Goal: Obtain resource: Obtain resource

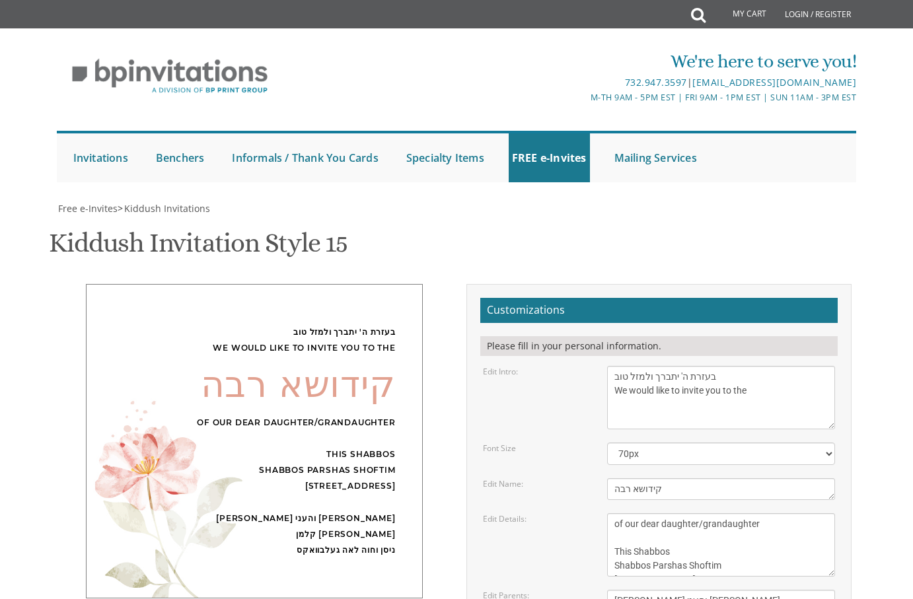
scroll to position [14, 0]
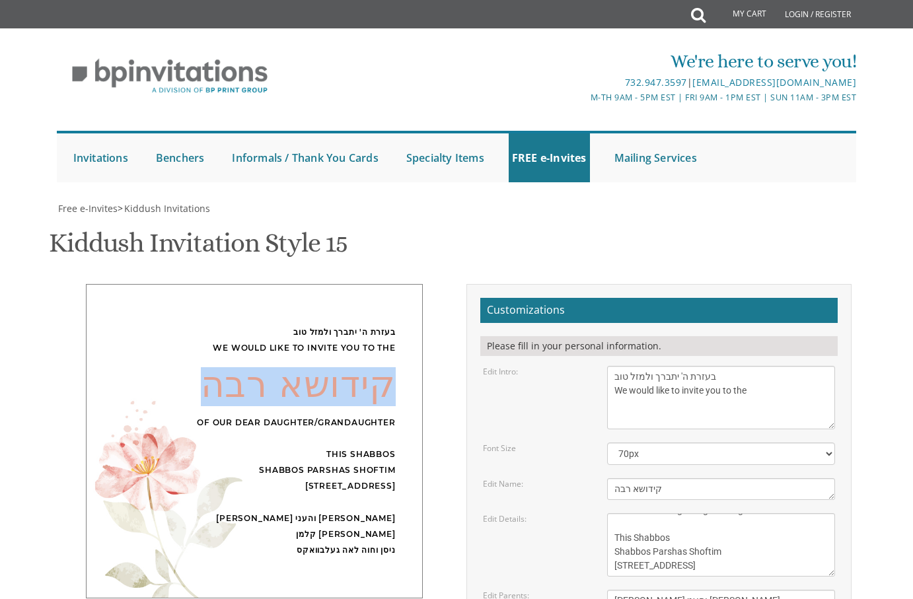
drag, startPoint x: 194, startPoint y: 248, endPoint x: 392, endPoint y: 245, distance: 198.2
click at [392, 379] on div "קידושא רבה" at bounding box center [254, 387] width 283 height 16
copy div "קידושא רבה"
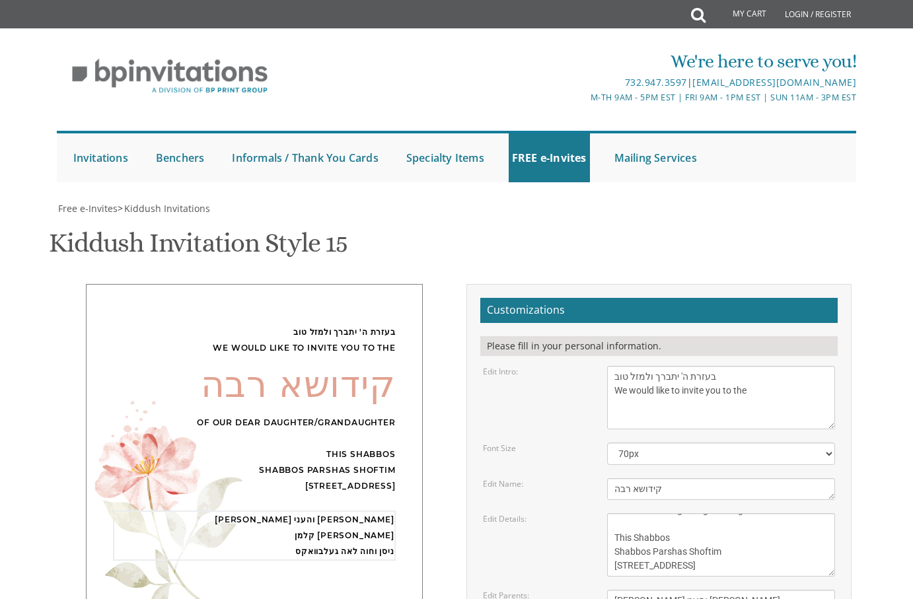
drag, startPoint x: 711, startPoint y: 462, endPoint x: 674, endPoint y: 465, distance: 37.1
drag, startPoint x: 725, startPoint y: 497, endPoint x: 610, endPoint y: 458, distance: 121.4
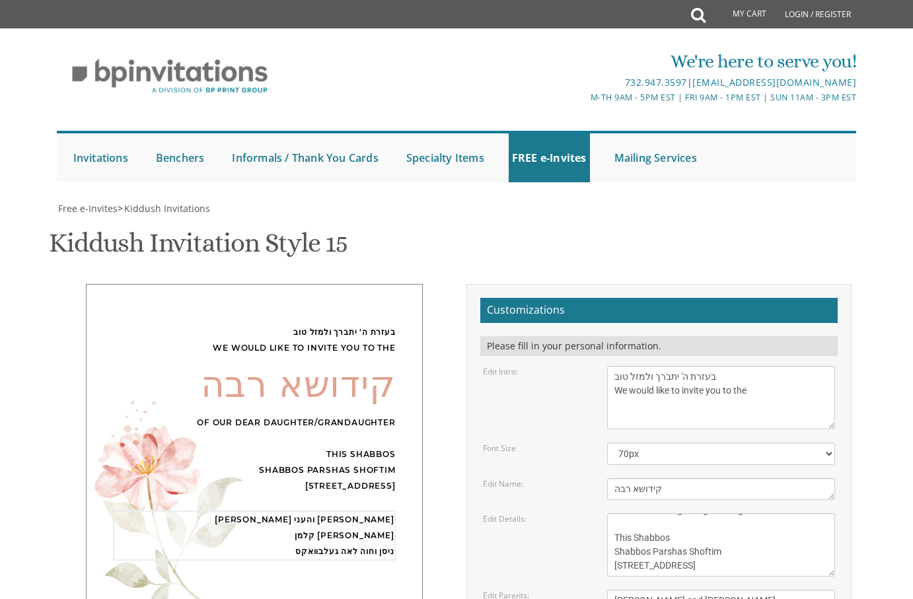
type textarea "[PERSON_NAME] and [PERSON_NAME] [PERSON_NAME] and [PERSON_NAME] and [PERSON_NAM…"
click at [709, 513] on textarea "This Shabbos Parshas Shelach at our home [STREET_ADDRESS]" at bounding box center [721, 544] width 229 height 63
click at [400, 493] on div "בעזרת ה' יתברך ולמזל טוב We would like to invite you to the קידושא רבה of our d…" at bounding box center [457, 531] width 810 height 495
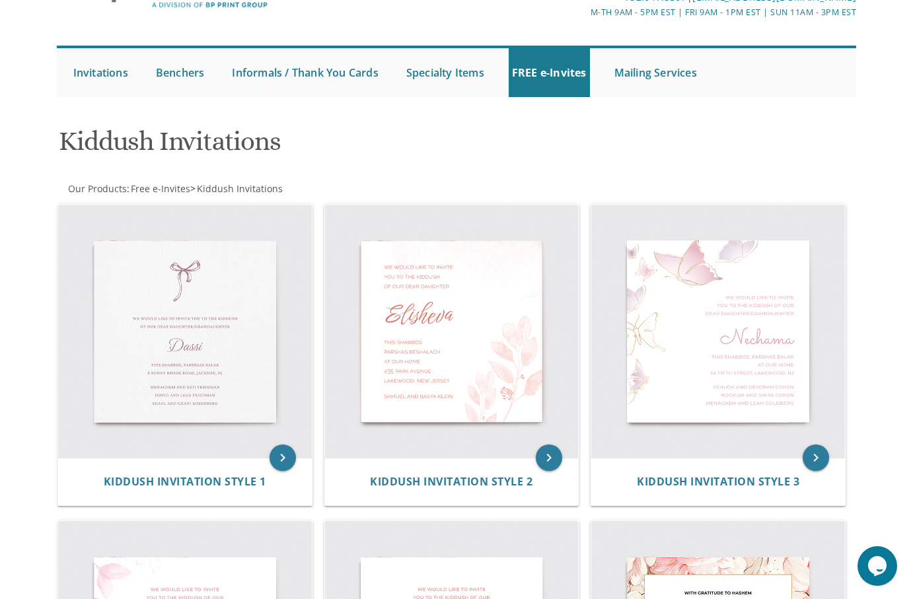
scroll to position [85, 0]
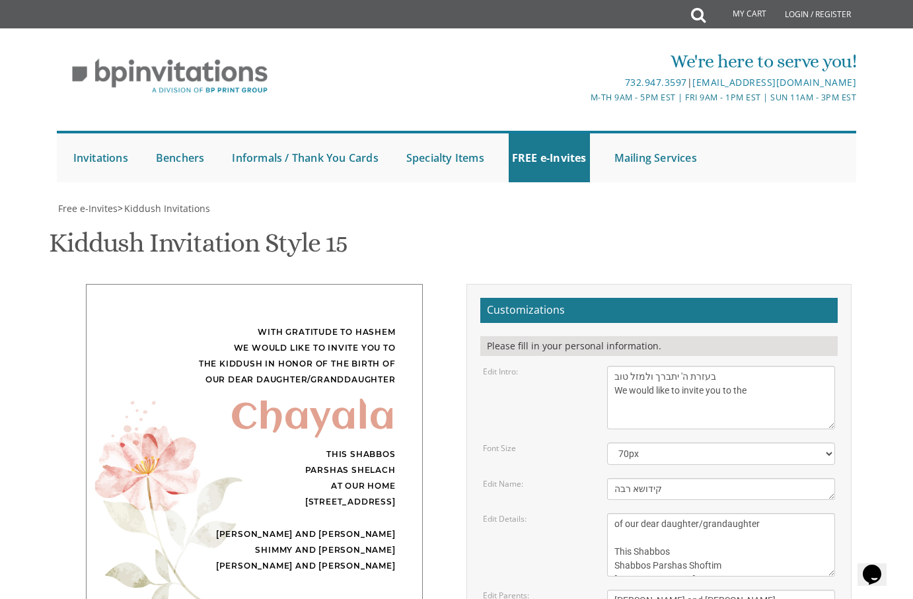
type textarea "[PERSON_NAME] and [PERSON_NAME] [PERSON_NAME] and [PERSON_NAME] and [PERSON_NAM…"
click at [851, 425] on div "Customizations Please fill in your personal information. Edit Intro: With grati…" at bounding box center [658, 531] width 405 height 495
click at [750, 513] on textarea "This Shabbos Parshas Shelach at our home [STREET_ADDRESS]" at bounding box center [721, 544] width 229 height 63
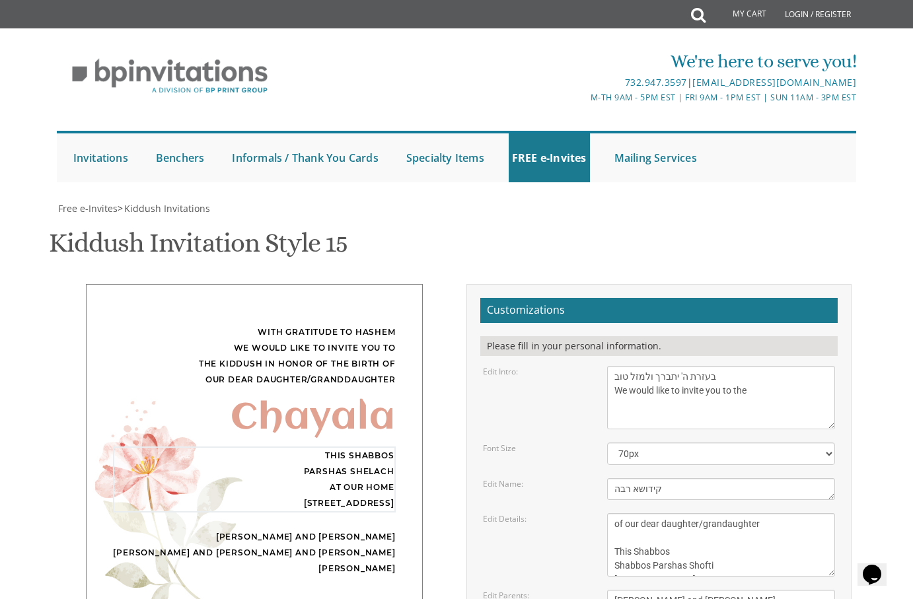
type textarea "of our dear daughter/grandaughter This Shabbos Shabbos Parshas Shoftim 159 Some…"
click at [689, 478] on textarea "Chayala" at bounding box center [721, 489] width 229 height 22
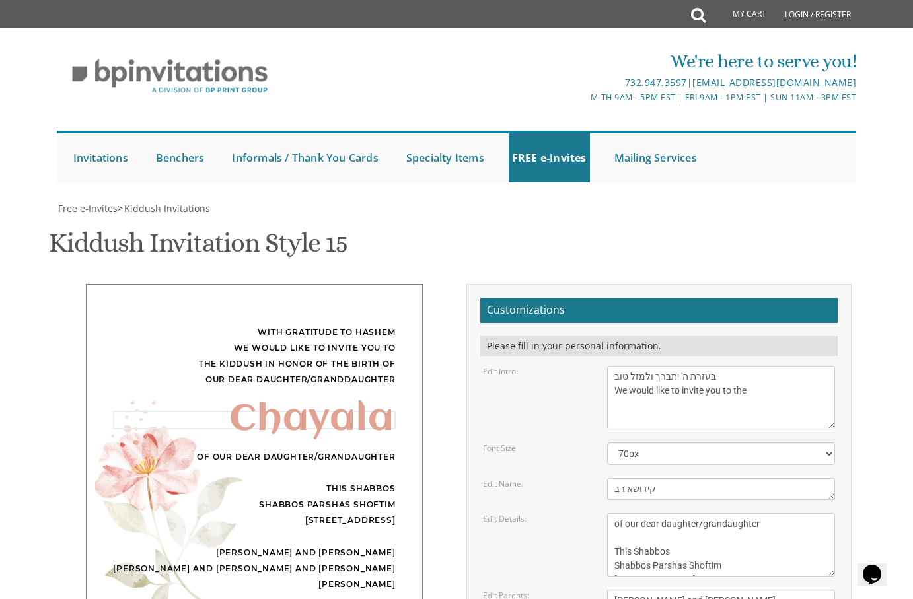
type textarea "קידושא רבה"
click at [736, 366] on textarea "With gratitude to Hashem We would like to invite you to the kiddush in honor of…" at bounding box center [721, 397] width 229 height 63
type textarea "בעזרת ה' יתברך ולמזל טוב We would like to invite you to the"
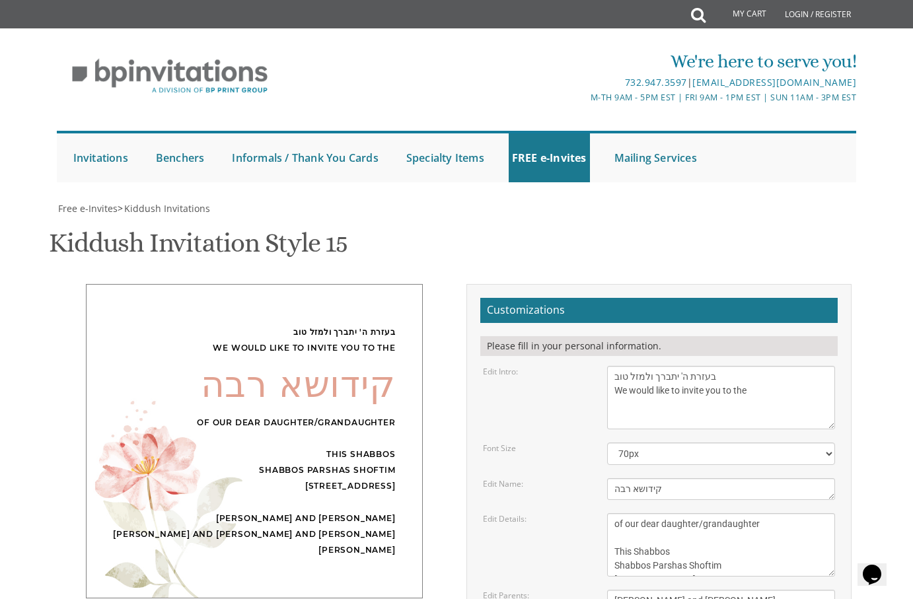
click at [545, 366] on div "Edit Intro: With gratitude to Hashem We would like to invite you to the kiddush…" at bounding box center [659, 397] width 372 height 63
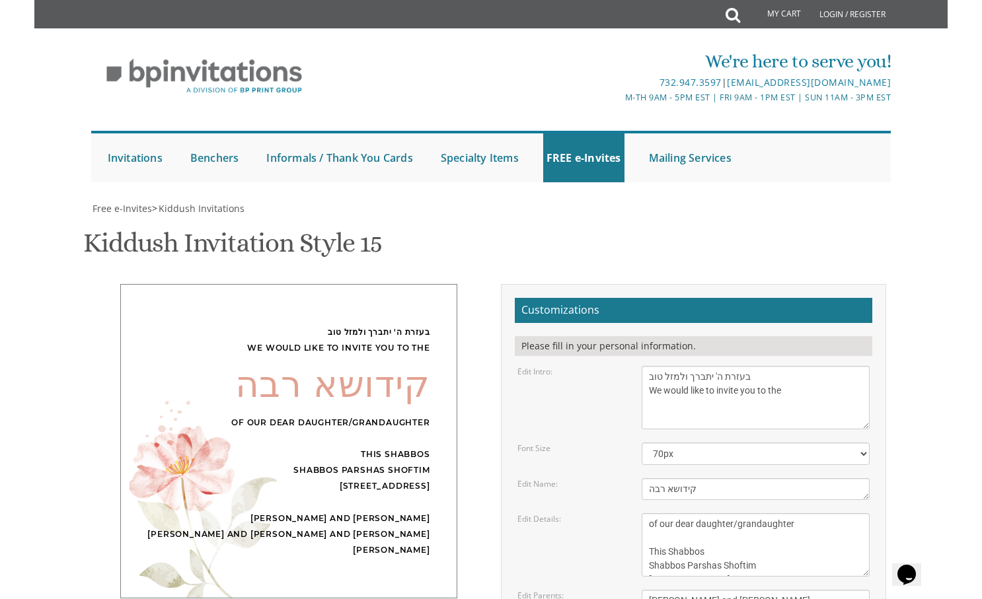
scroll to position [14, 0]
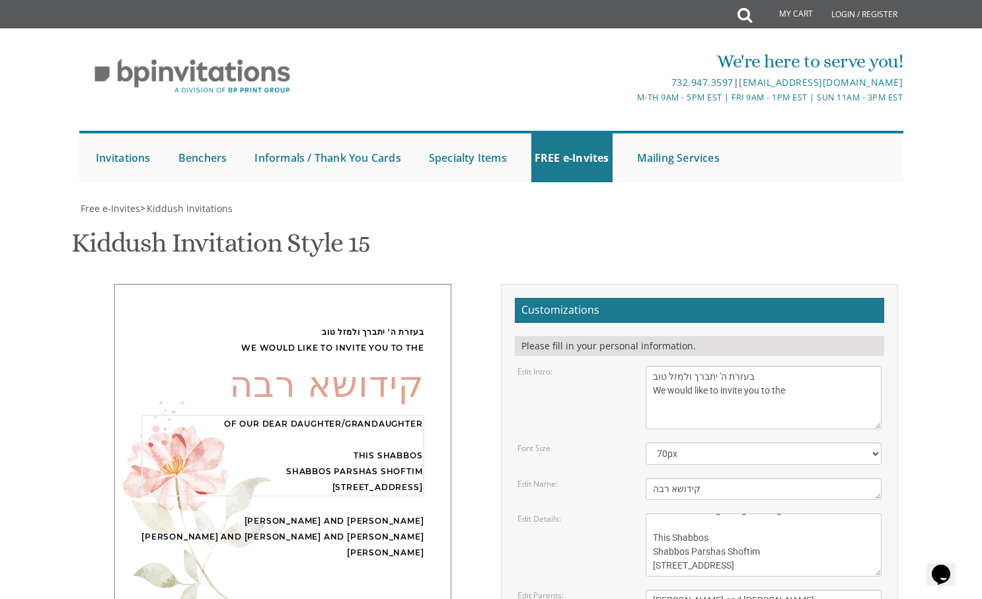
drag, startPoint x: 779, startPoint y: 386, endPoint x: 575, endPoint y: 382, distance: 204.1
click at [575, 513] on div "Edit Details: This Shabbos Parshas Shelach at our home [STREET_ADDRESS]" at bounding box center [699, 544] width 384 height 63
paste textarea "שבת פרשת שופטים"
click at [766, 513] on textarea "This Shabbos Parshas Shelach at our home [STREET_ADDRESS]" at bounding box center [763, 544] width 236 height 63
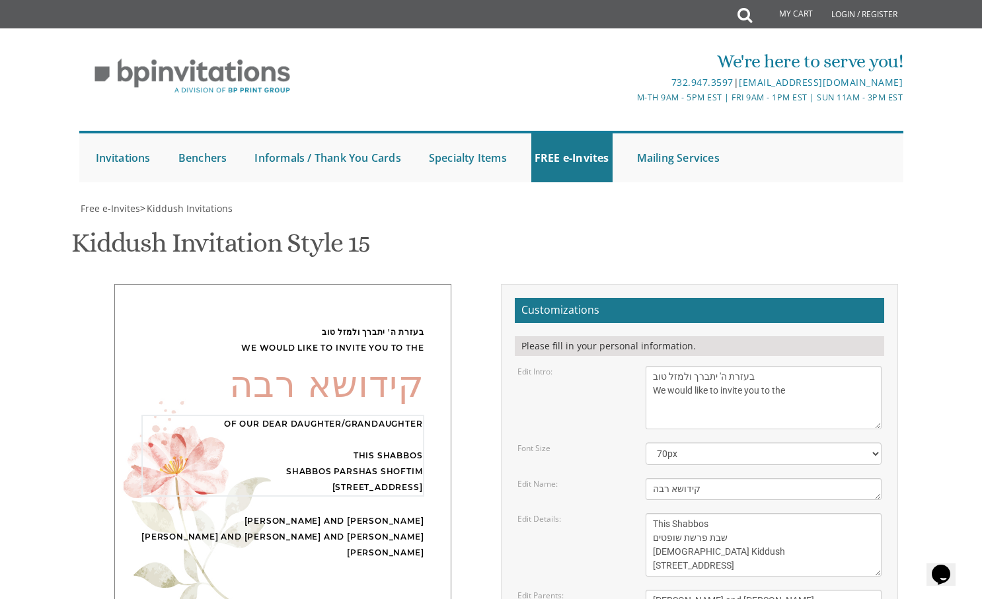
scroll to position [37, 0]
click at [676, 513] on textarea "This Shabbos Parshas Shelach at our home [STREET_ADDRESS]" at bounding box center [763, 544] width 236 height 63
click at [692, 513] on textarea "This Shabbos Parshas Shelach at our home [STREET_ADDRESS]" at bounding box center [763, 544] width 236 height 63
type textarea "of our dear daughter/grandaughter This Shabbos שבת פרשת שופטים [DEMOGRAPHIC_DAT…"
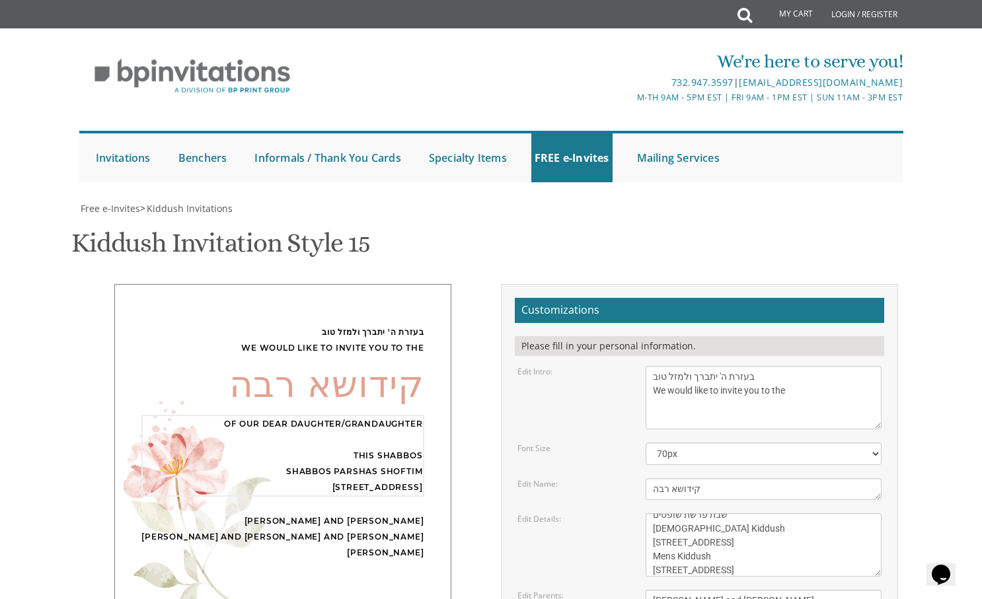
click at [585, 513] on div "Edit Details: This Shabbos Parshas Shelach at our home [STREET_ADDRESS]" at bounding box center [699, 544] width 384 height 63
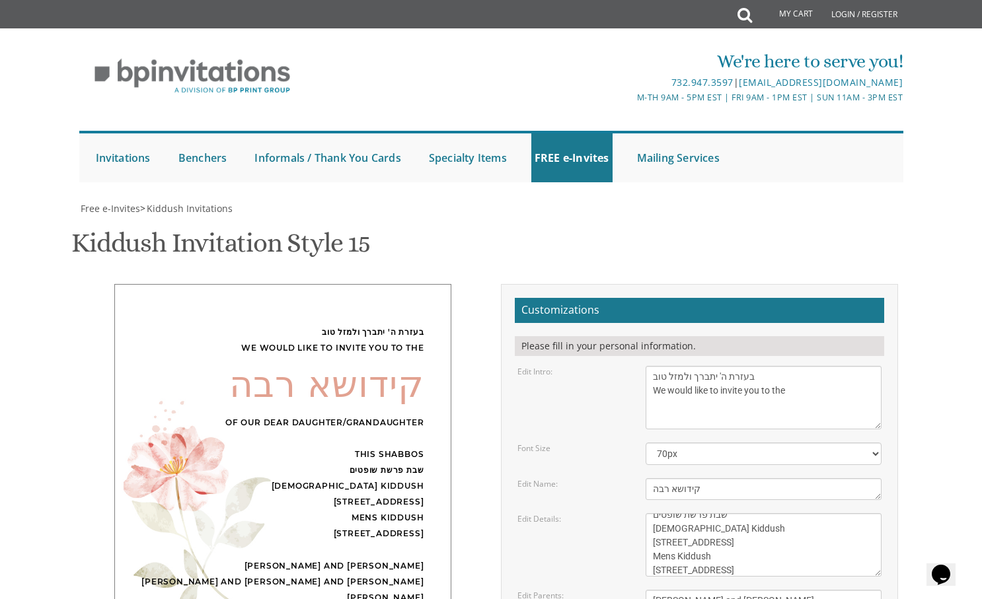
type input "[EMAIL_ADDRESS][DOMAIN_NAME]"
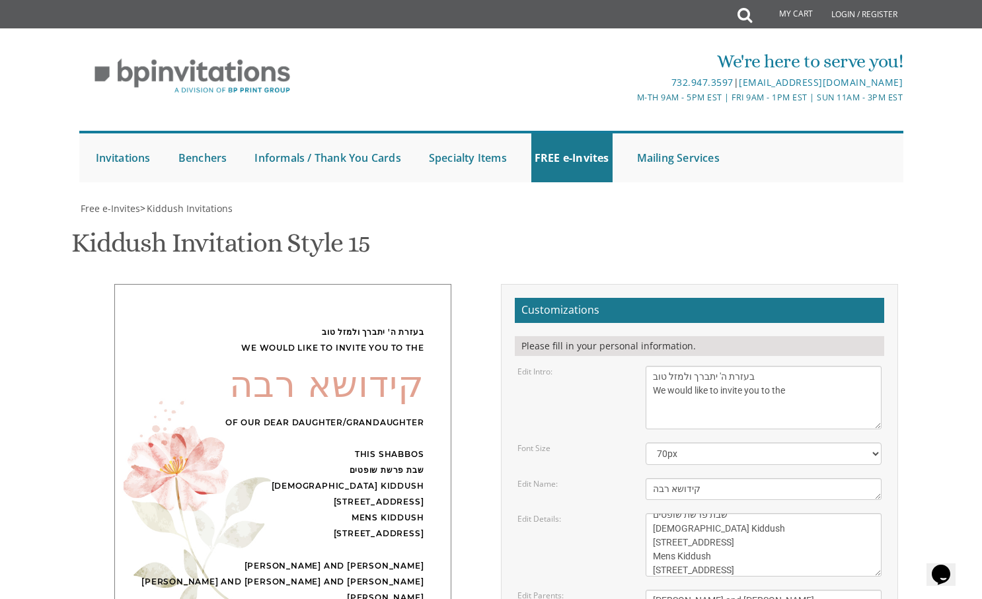
scroll to position [151, 0]
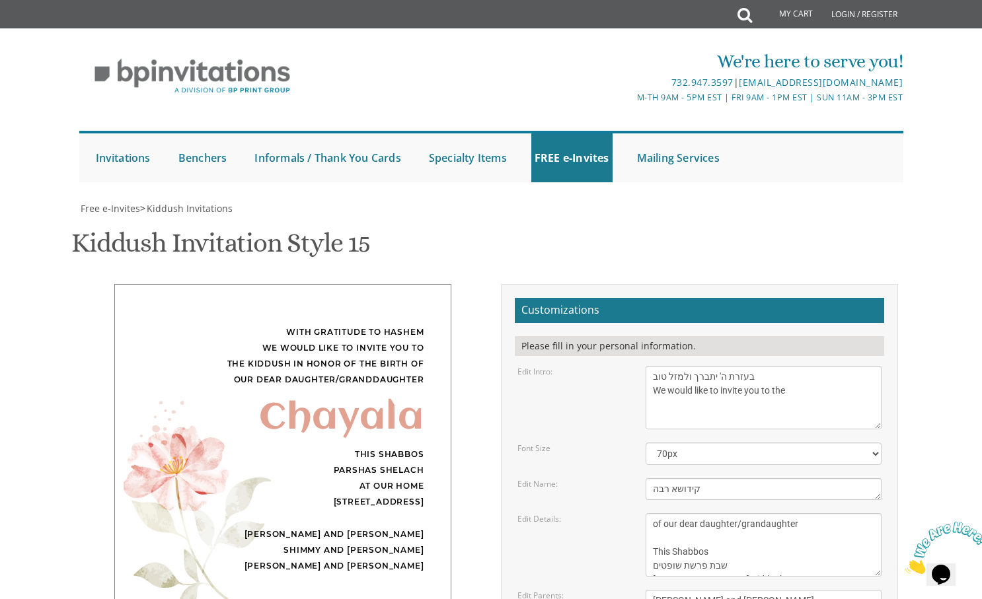
click at [814, 366] on textarea "With gratitude to Hashem We would like to invite you to the kiddush in honor of…" at bounding box center [763, 397] width 236 height 63
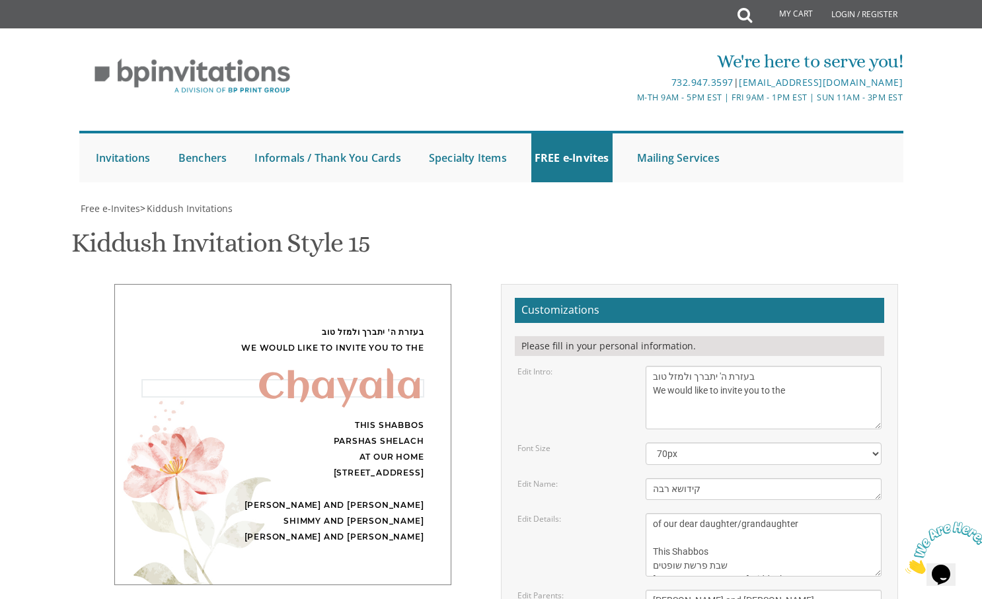
click at [755, 478] on textarea "Chayala" at bounding box center [763, 489] width 236 height 22
click at [780, 513] on textarea "This Shabbos Parshas Shelach at our home [STREET_ADDRESS]" at bounding box center [763, 544] width 236 height 63
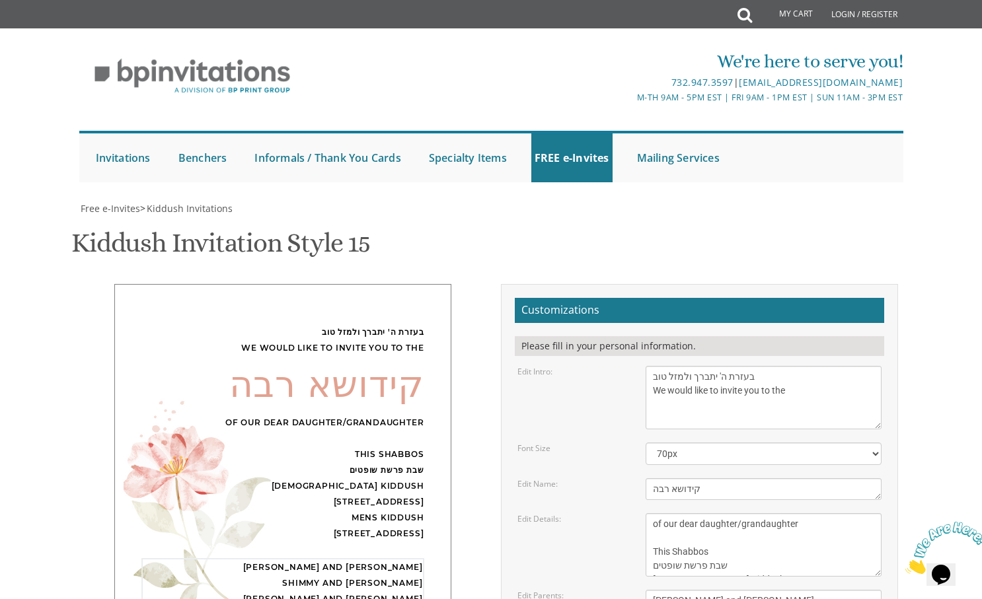
click at [604, 513] on div "Edit Details: This Shabbos Parshas Shelach at our home [STREET_ADDRESS]" at bounding box center [699, 544] width 384 height 63
